Goal: Task Accomplishment & Management: Use online tool/utility

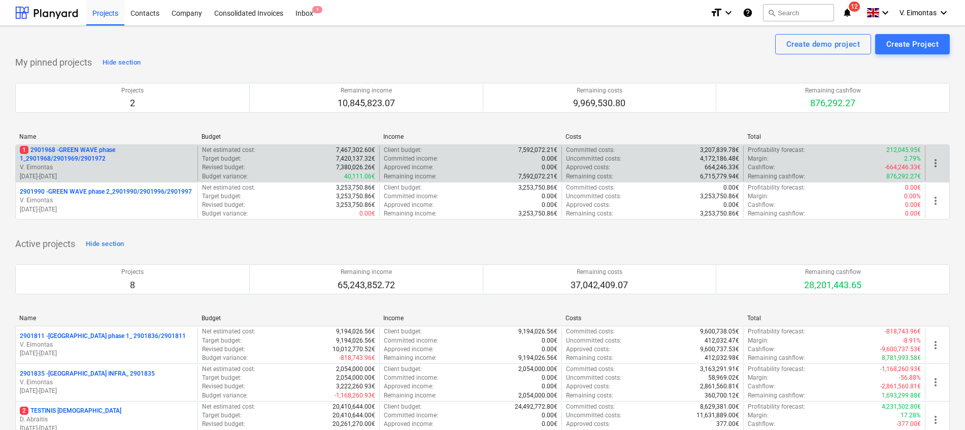
click at [77, 157] on p "1 2901968 - GREEN WAVE phase 1_2901968/2901969/2901972" at bounding box center [107, 154] width 174 height 17
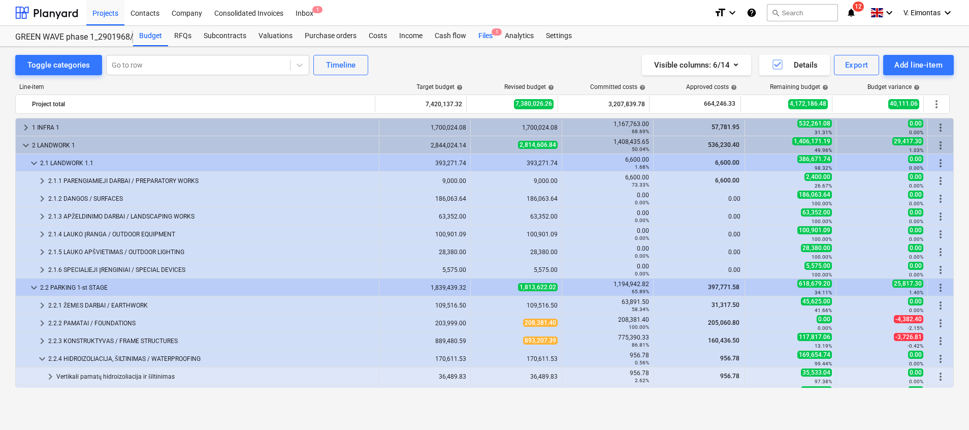
click at [490, 38] on div "Files 1" at bounding box center [485, 36] width 26 height 20
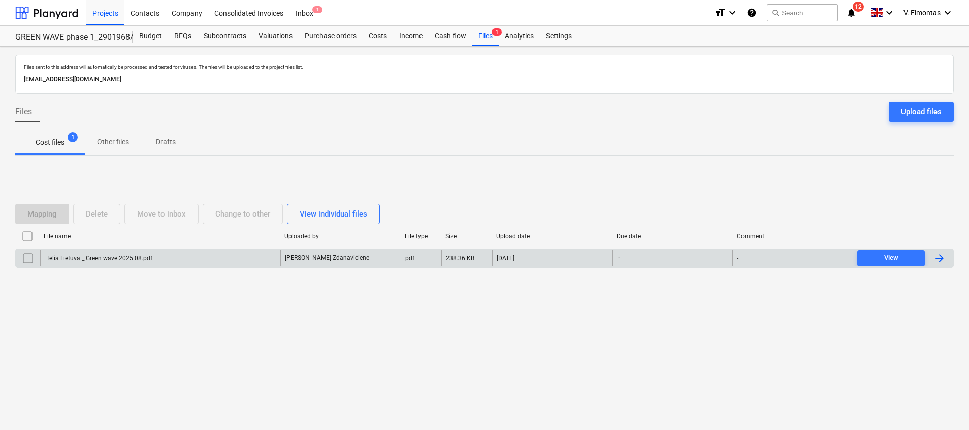
click at [117, 261] on div "Telia Lietuva _ Green wave 2025 08.pdf" at bounding box center [99, 257] width 108 height 7
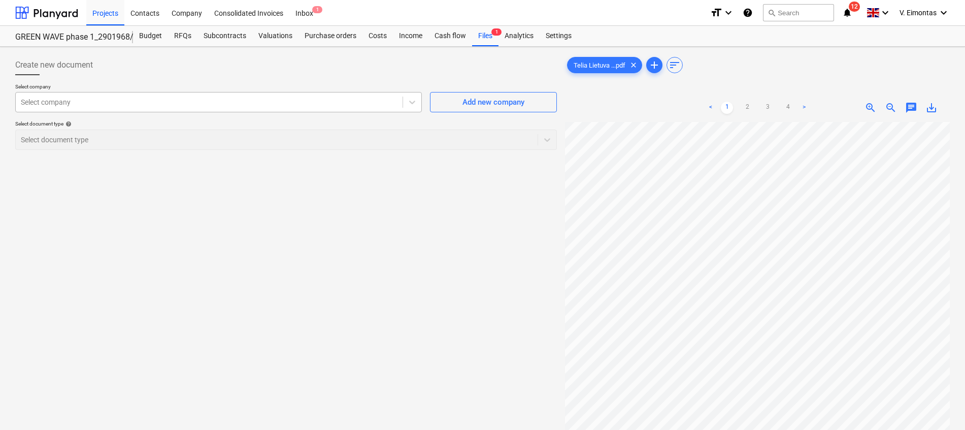
click at [315, 100] on div at bounding box center [209, 102] width 377 height 10
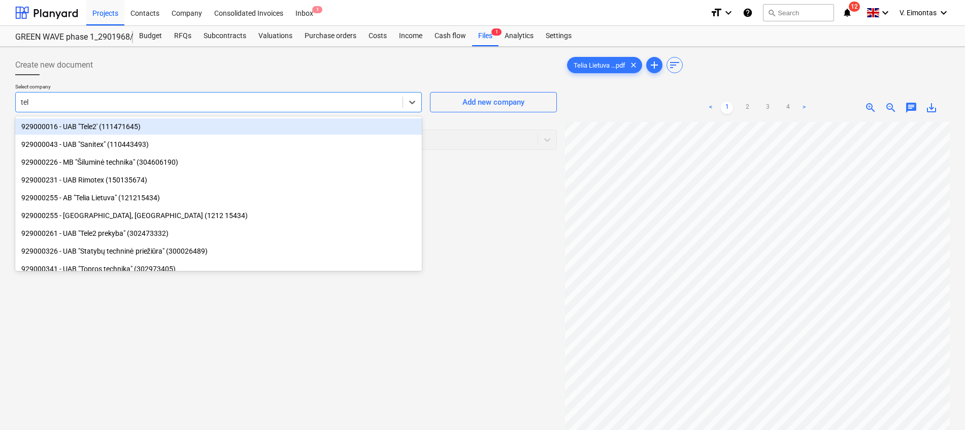
type input "telia"
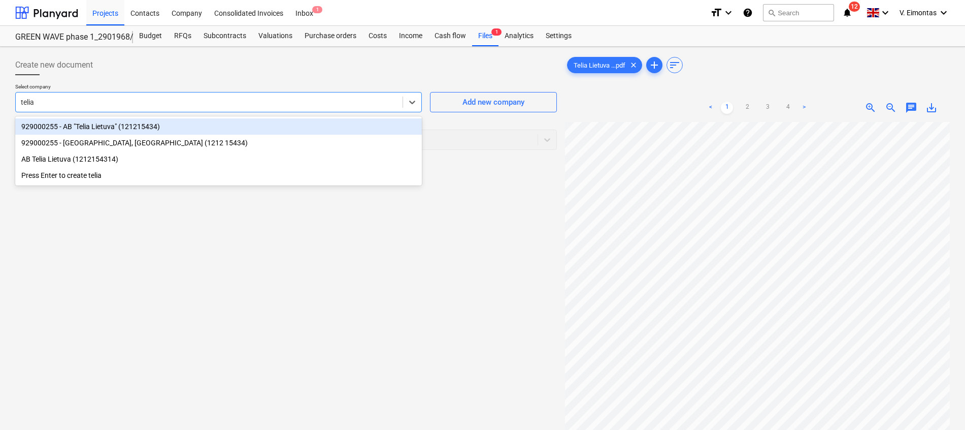
click at [161, 130] on div "929000255 - AB "Telia Lietuva" (121215434)" at bounding box center [218, 126] width 407 height 16
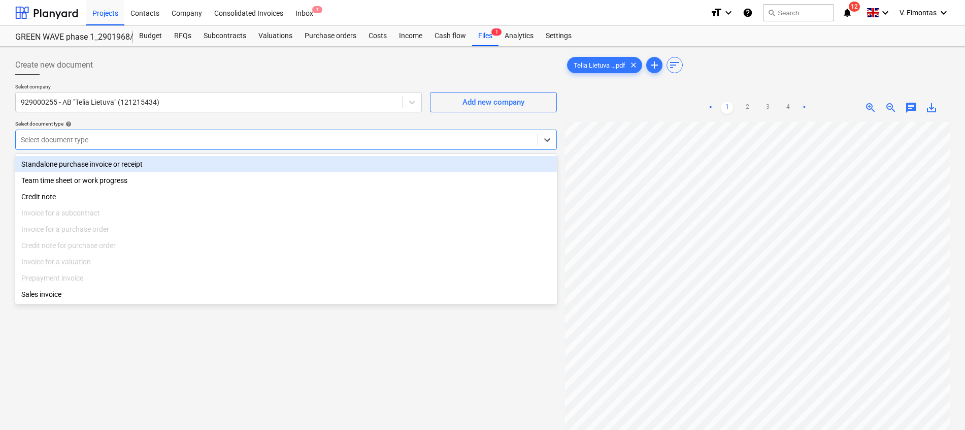
click at [158, 147] on div "Select document type" at bounding box center [286, 140] width 542 height 20
click at [145, 166] on div "Standalone purchase invoice or receipt" at bounding box center [286, 164] width 542 height 16
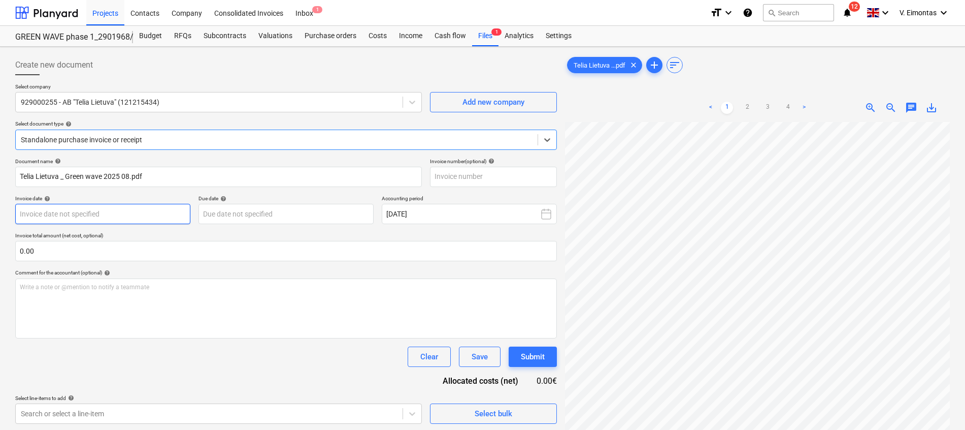
click at [106, 222] on body "Projects Contacts Company Consolidated Invoices Inbox 1 format_size keyboard_ar…" at bounding box center [482, 215] width 965 height 430
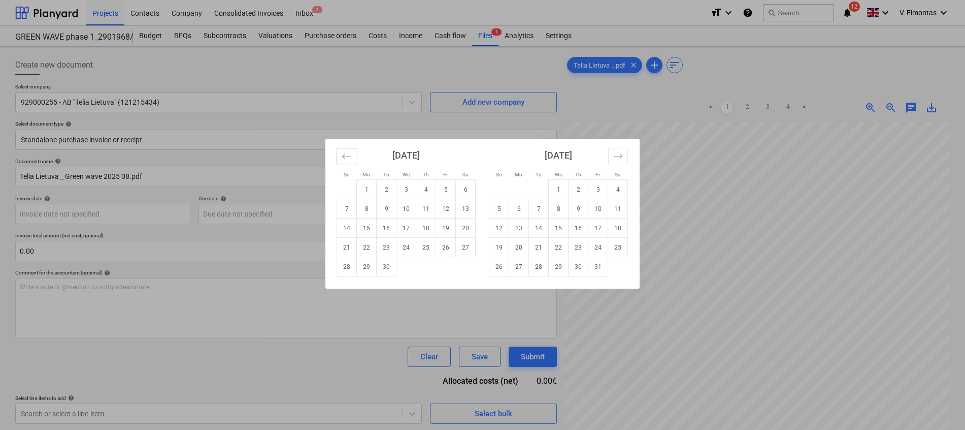
click at [348, 158] on icon "Move backward to switch to the previous month." at bounding box center [347, 156] width 10 height 10
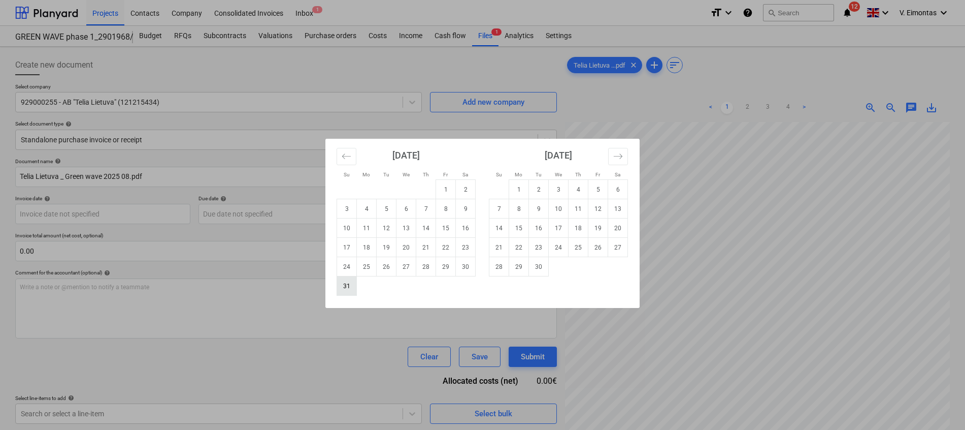
click at [343, 285] on td "31" at bounding box center [347, 285] width 20 height 19
type input "31 Aug 2025"
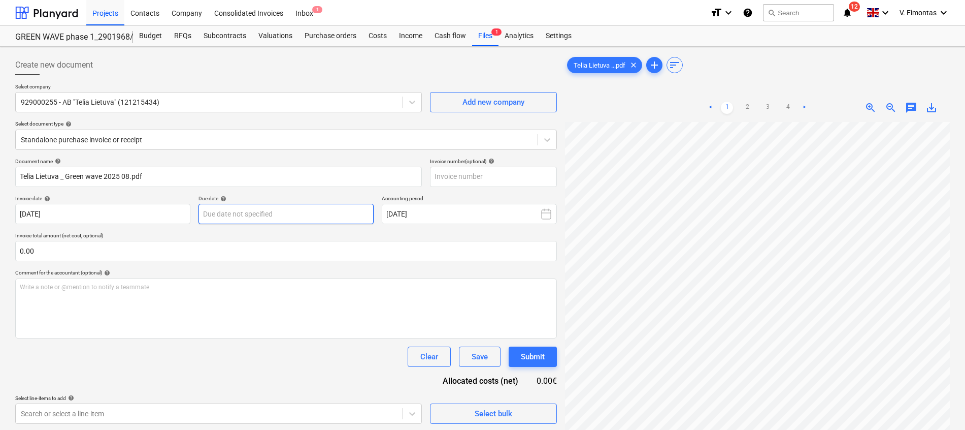
click at [276, 209] on body "Projects Contacts Company Consolidated Invoices Inbox 1 format_size keyboard_ar…" at bounding box center [482, 215] width 965 height 430
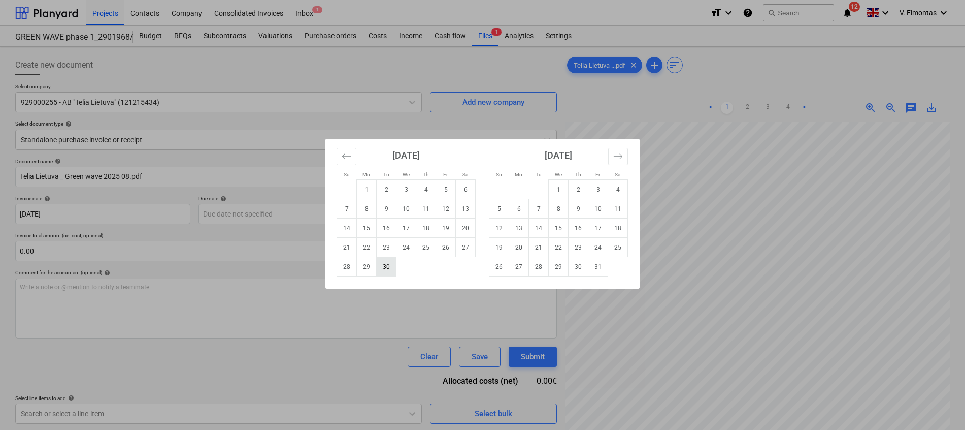
click at [387, 270] on td "30" at bounding box center [387, 266] width 20 height 19
type input "30 Sep 2025"
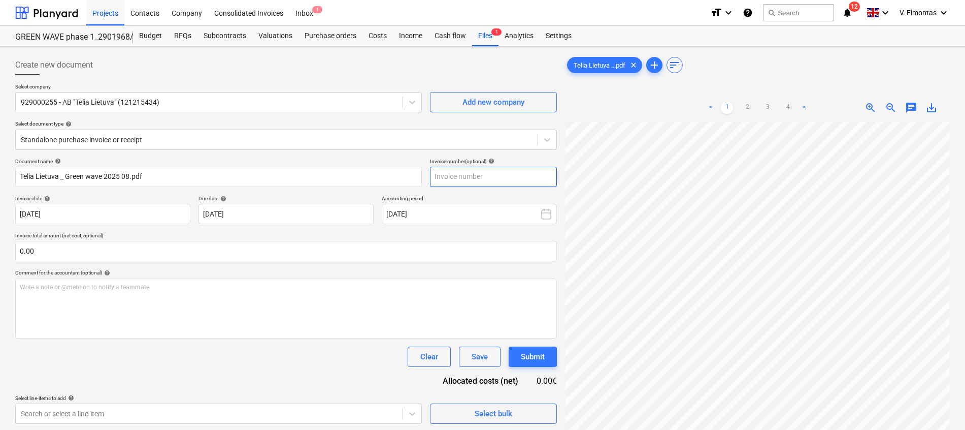
click at [445, 177] on input "text" at bounding box center [493, 177] width 127 height 20
type input "224495388"
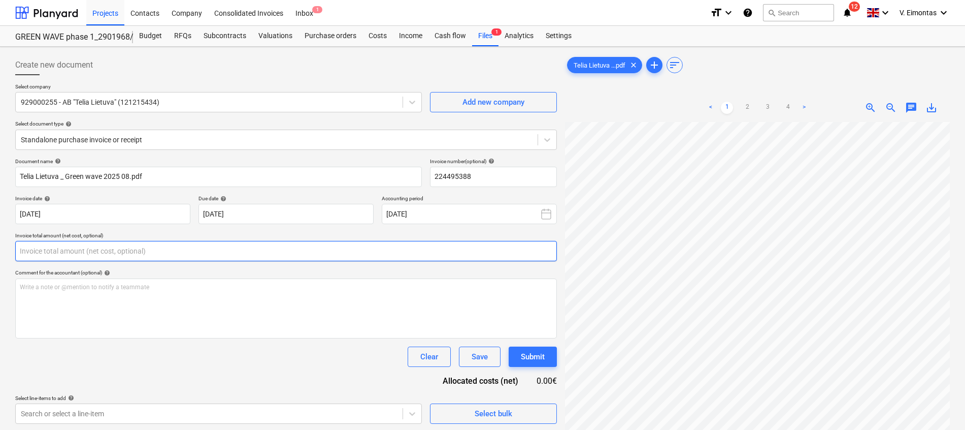
click at [414, 247] on input "text" at bounding box center [286, 251] width 542 height 20
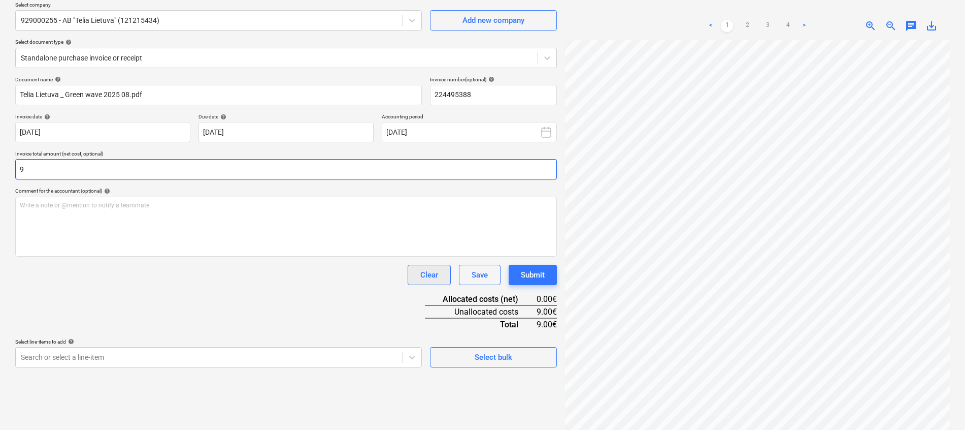
scroll to position [102, 0]
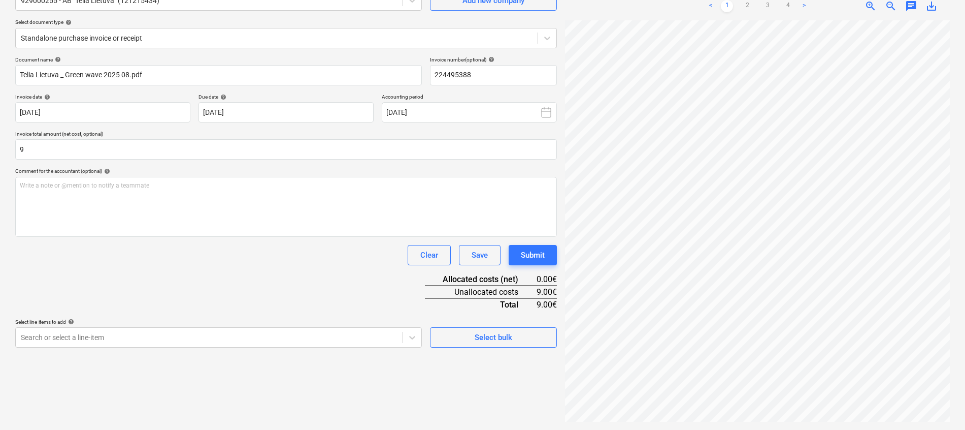
type input "9.00"
click at [364, 275] on div "Document name help Telia Lietuva _ Green wave 2025 08.pdf Invoice number (optio…" at bounding box center [286, 201] width 542 height 291
click at [311, 328] on body "Projects Contacts Company Consolidated Invoices Inbox 1 format_size keyboard_ar…" at bounding box center [482, 113] width 965 height 430
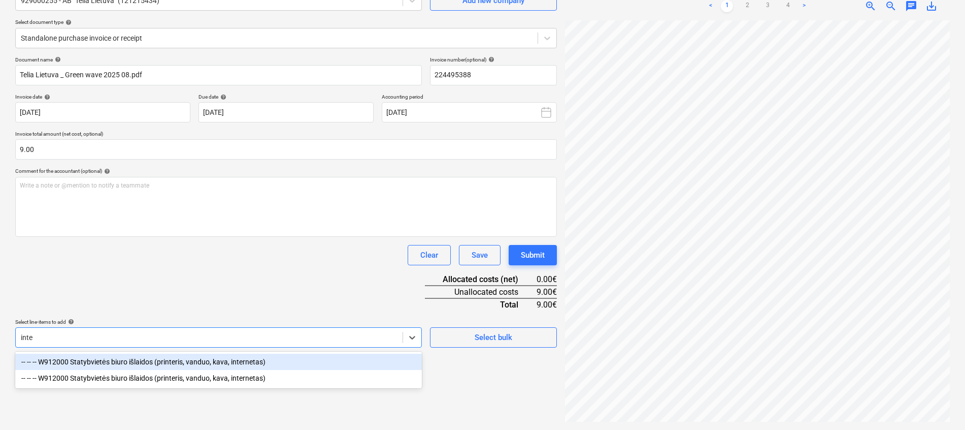
type input "inter"
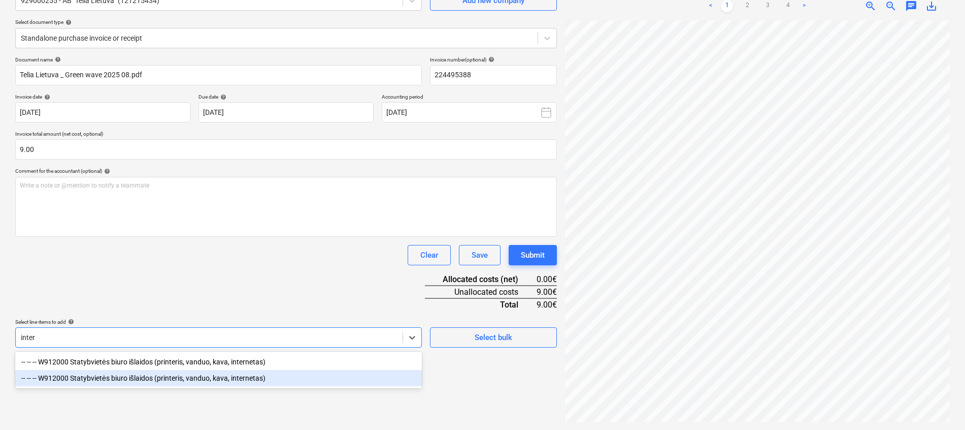
click at [272, 382] on div "-- -- -- W912000 Statybvietės biuro išlaidos (printeris, vanduo, kava, internet…" at bounding box center [218, 378] width 407 height 16
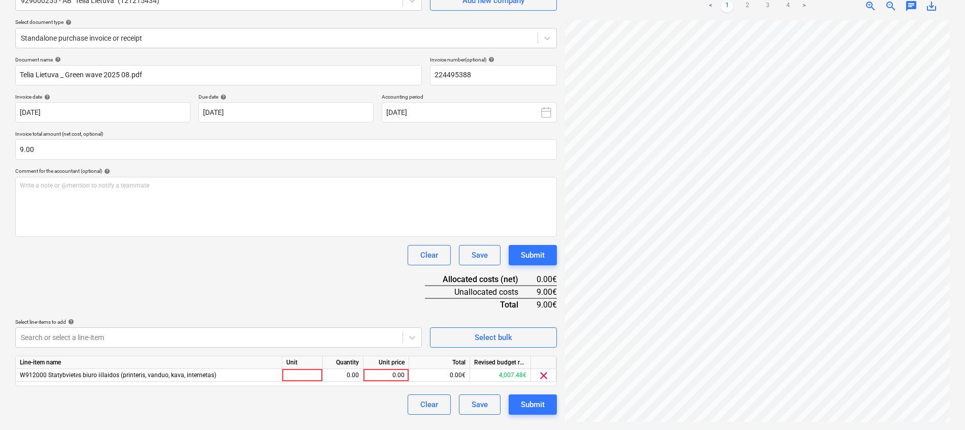
click at [324, 260] on div "Clear Save Submit" at bounding box center [286, 255] width 542 height 20
click at [299, 377] on div at bounding box center [302, 375] width 41 height 13
type input "mėn."
type input "1"
click at [333, 283] on div "Document name help Telia Lietuva _ Green wave 2025 08.pdf Invoice number (optio…" at bounding box center [286, 235] width 542 height 358
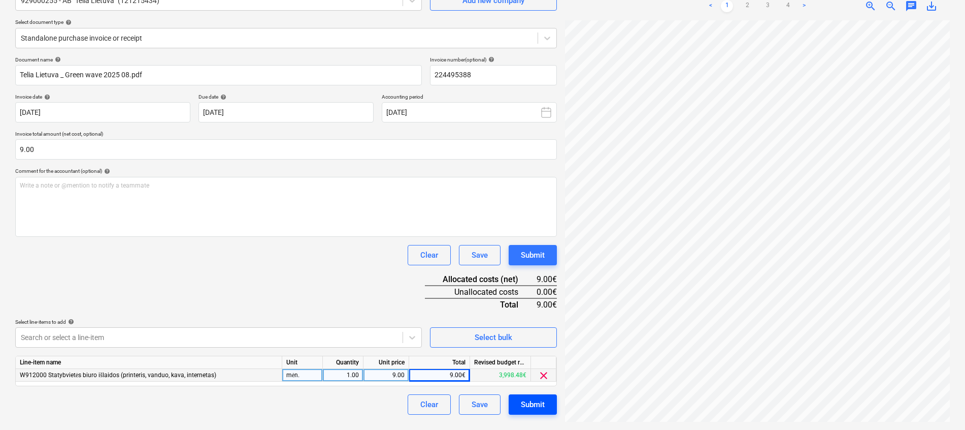
click at [521, 402] on div "Submit" at bounding box center [533, 404] width 24 height 13
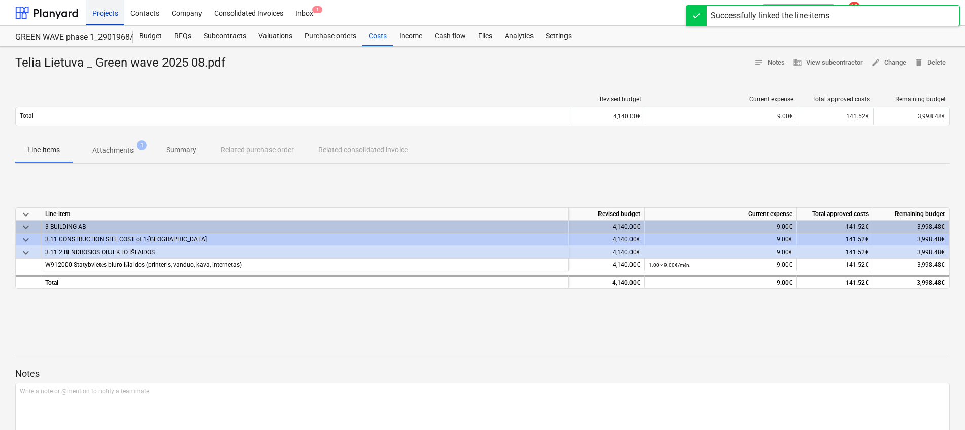
click at [108, 9] on div "Projects" at bounding box center [105, 12] width 38 height 26
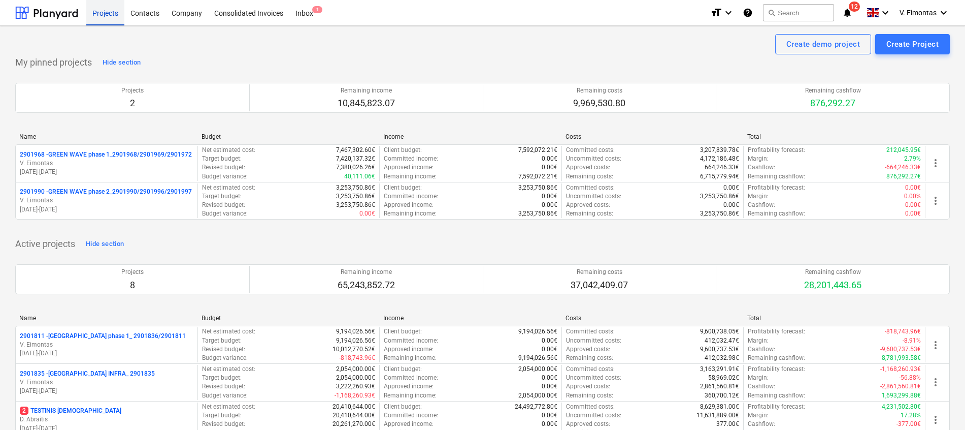
click at [105, 16] on div "Projects" at bounding box center [105, 12] width 38 height 26
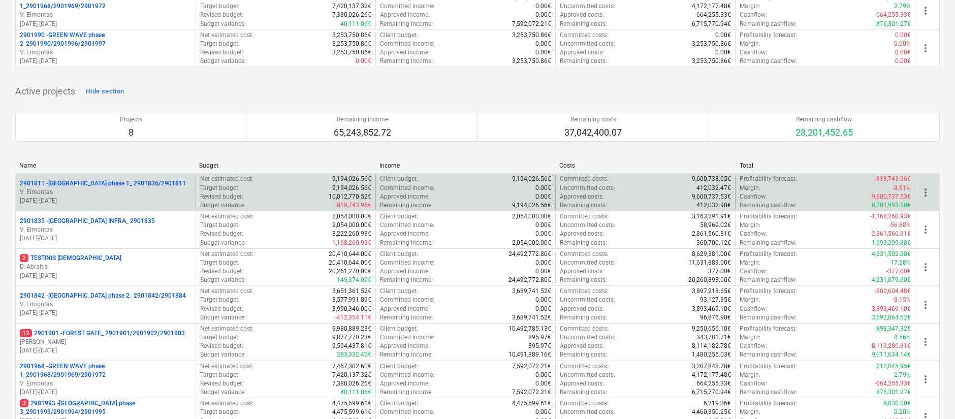
scroll to position [287, 0]
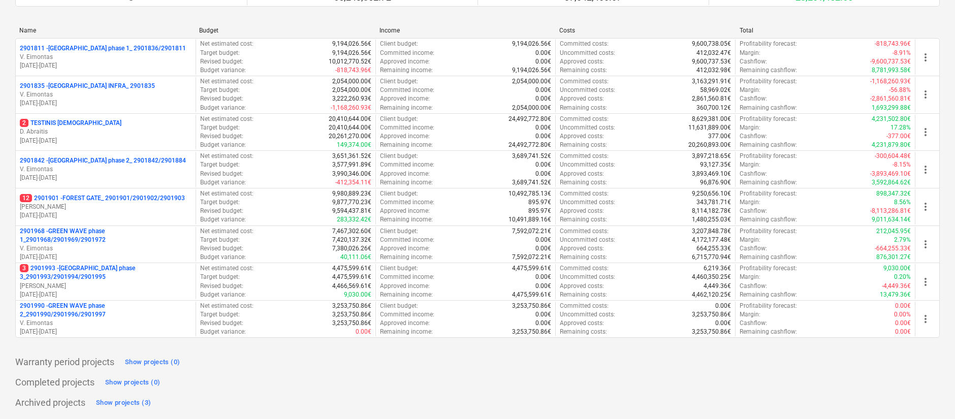
click at [607, 385] on div "Completed projects Show projects (0)" at bounding box center [477, 382] width 924 height 16
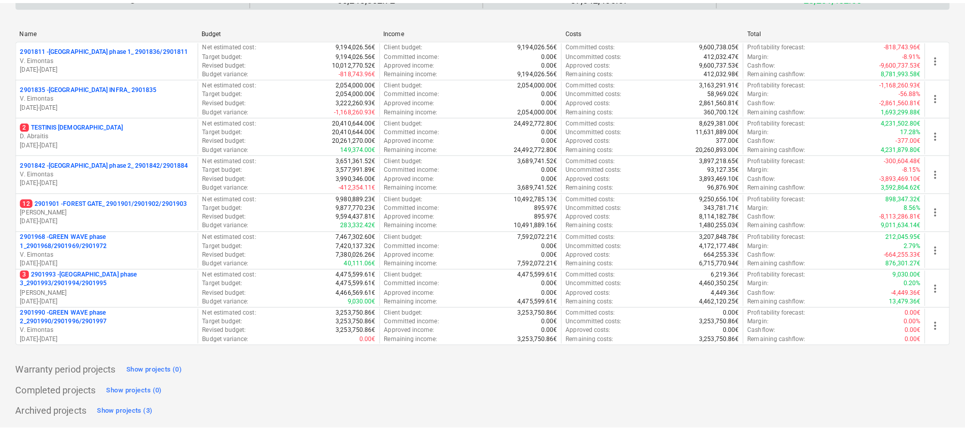
scroll to position [277, 0]
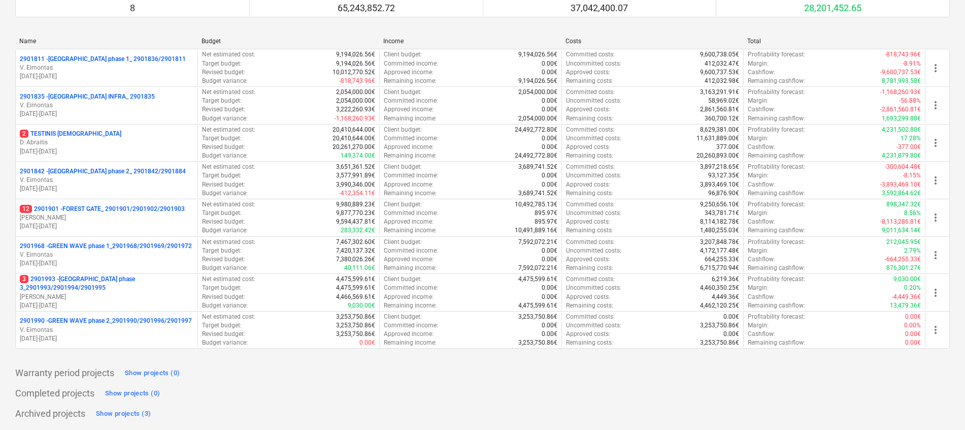
click at [410, 361] on div "Name Budget Income Costs Total 2901811 - [GEOGRAPHIC_DATA] phase 1_ 2901836/290…" at bounding box center [482, 194] width 935 height 331
click at [742, 388] on div "Completed projects Show projects (0)" at bounding box center [482, 393] width 935 height 16
